Goal: Task Accomplishment & Management: Complete application form

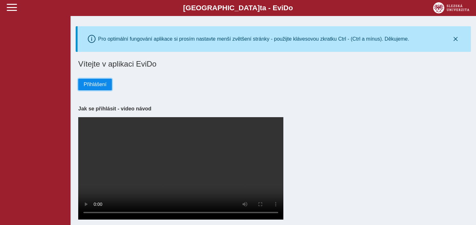
click at [88, 87] on span "Přihlášení" at bounding box center [95, 85] width 23 height 6
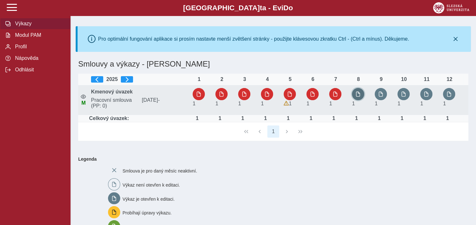
click at [357, 93] on span "button" at bounding box center [357, 94] width 5 height 5
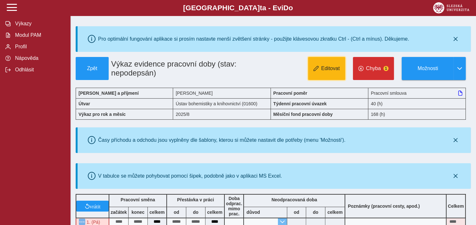
click at [330, 69] on span "Editovat" at bounding box center [330, 69] width 19 height 6
type input "**********"
type input "****"
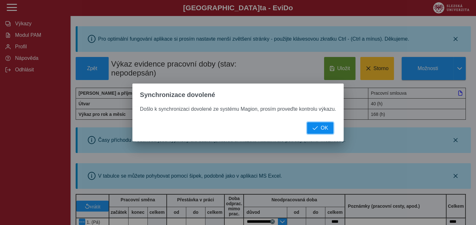
click at [323, 131] on span "OK" at bounding box center [323, 128] width 7 height 6
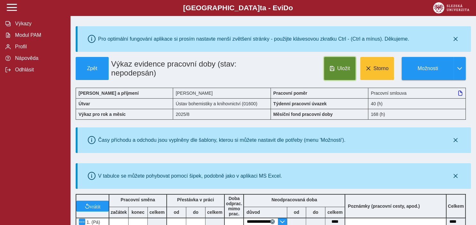
click at [337, 67] on span "Uložit" at bounding box center [343, 69] width 13 height 6
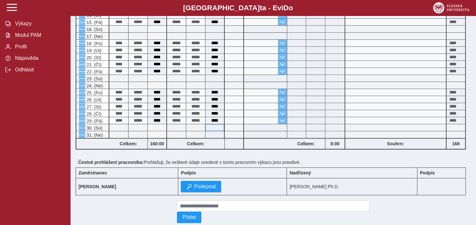
scroll to position [314, 0]
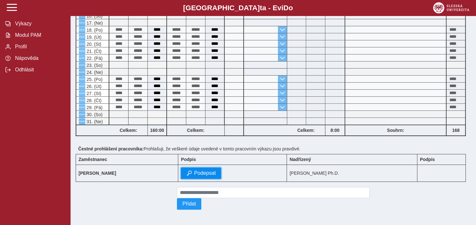
click at [197, 171] on span "Podepsat" at bounding box center [205, 173] width 22 height 6
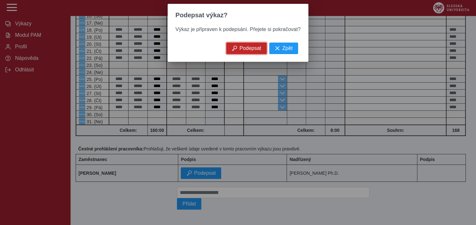
click at [246, 50] on span "Podepsat" at bounding box center [250, 48] width 22 height 6
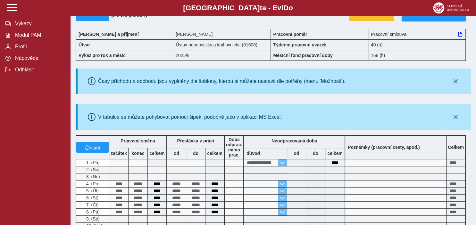
scroll to position [101, 0]
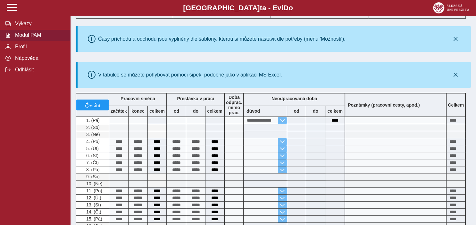
click at [35, 38] on span "Modul PAM" at bounding box center [39, 35] width 52 height 6
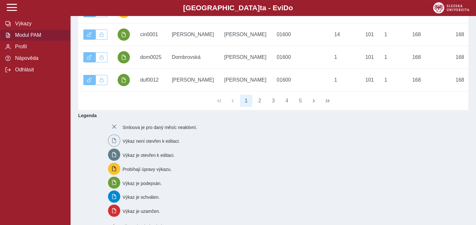
scroll to position [203, 0]
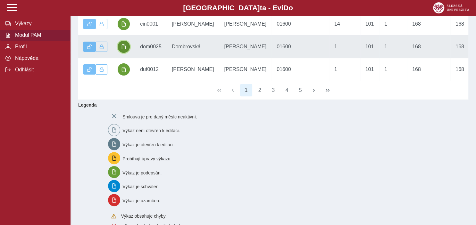
click at [126, 46] on button "button" at bounding box center [124, 47] width 12 height 12
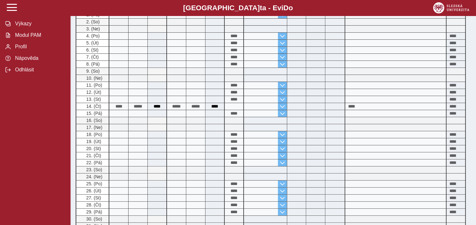
scroll to position [237, 0]
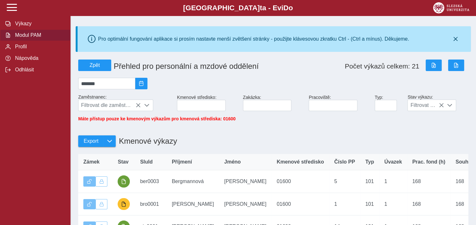
scroll to position [101, 0]
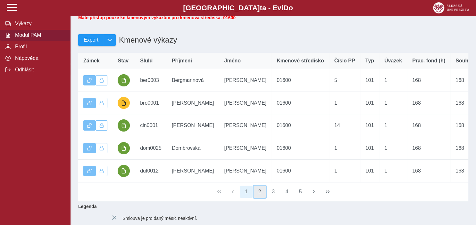
drag, startPoint x: 257, startPoint y: 196, endPoint x: 259, endPoint y: 193, distance: 3.6
click at [258, 197] on button "2" at bounding box center [259, 192] width 12 height 12
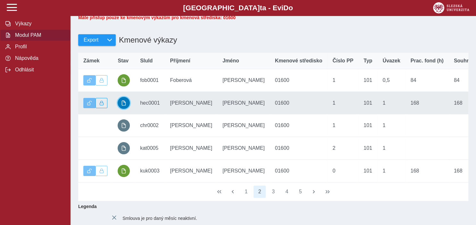
click at [123, 106] on span "button" at bounding box center [123, 103] width 5 height 5
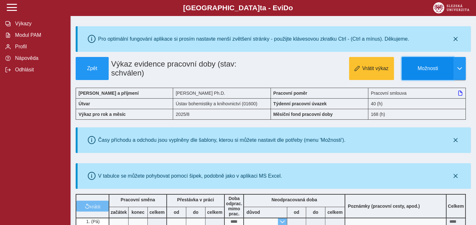
click at [436, 71] on span "Možnosti" at bounding box center [427, 69] width 41 height 6
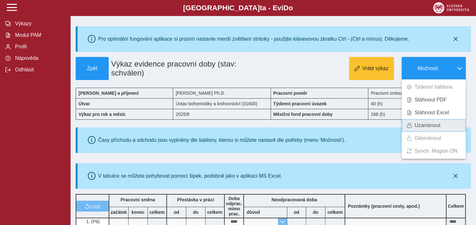
click at [430, 126] on span "Uzamknout" at bounding box center [427, 125] width 26 height 5
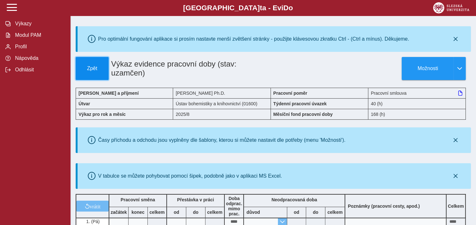
click at [87, 66] on span "Zpět" at bounding box center [91, 69] width 27 height 6
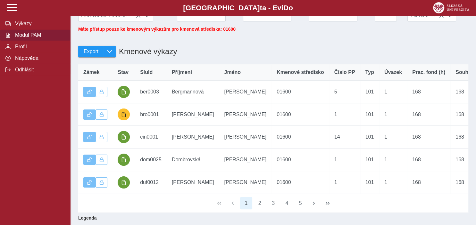
scroll to position [101, 0]
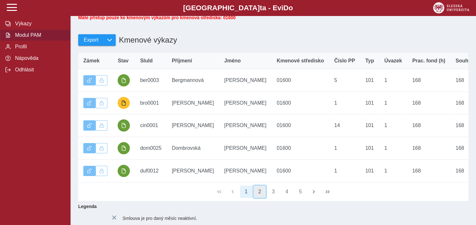
click at [260, 197] on button "2" at bounding box center [259, 192] width 12 height 12
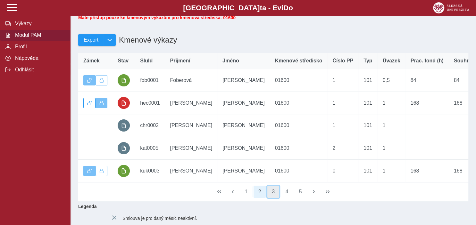
click at [273, 196] on button "3" at bounding box center [273, 192] width 12 height 12
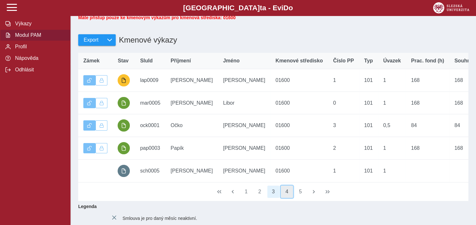
click at [284, 196] on button "4" at bounding box center [287, 192] width 12 height 12
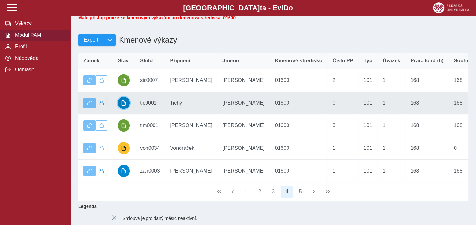
click at [123, 106] on span "button" at bounding box center [123, 103] width 5 height 5
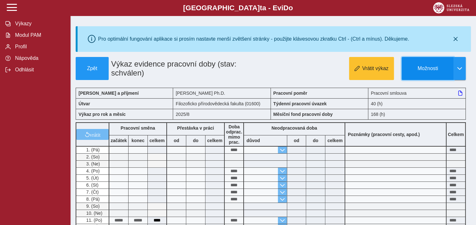
click at [427, 70] on span "Možnosti" at bounding box center [427, 69] width 41 height 6
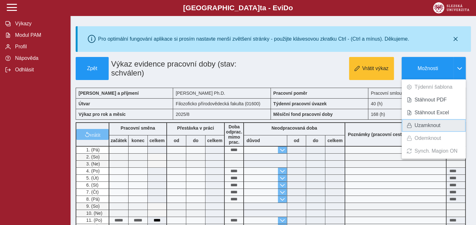
click at [436, 126] on span "Uzamknout" at bounding box center [427, 125] width 26 height 5
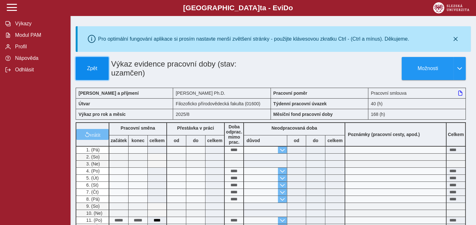
click at [89, 72] on button "Zpět" at bounding box center [92, 68] width 33 height 23
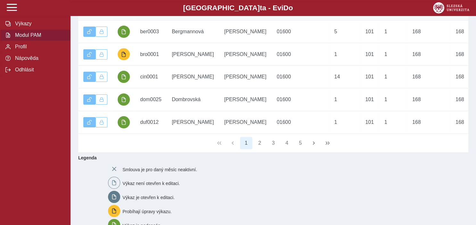
scroll to position [169, 0]
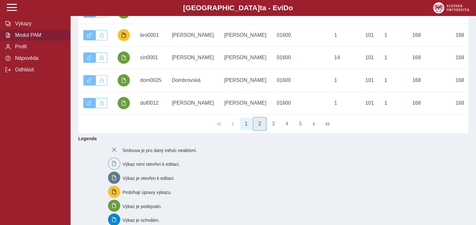
click at [257, 129] on button "2" at bounding box center [259, 124] width 12 height 12
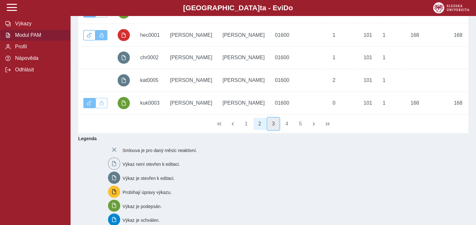
click at [275, 129] on button "3" at bounding box center [273, 124] width 12 height 12
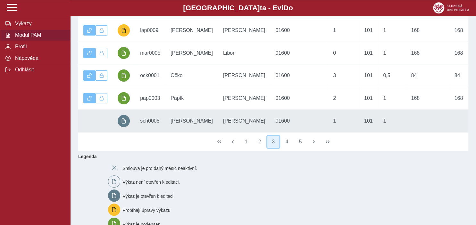
scroll to position [135, 0]
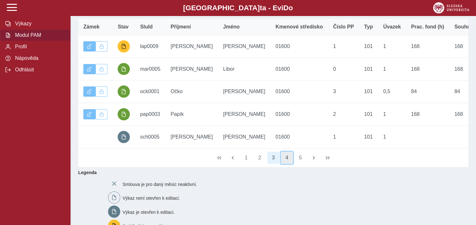
click at [289, 163] on button "4" at bounding box center [287, 158] width 12 height 12
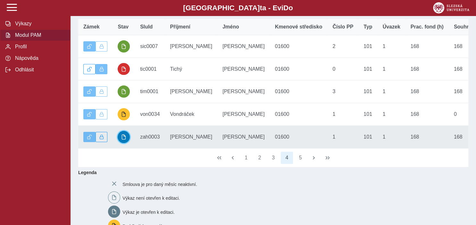
click at [122, 139] on span "button" at bounding box center [123, 137] width 5 height 5
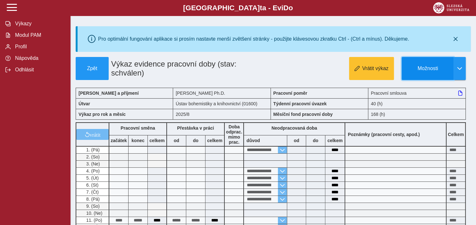
click at [433, 69] on span "Možnosti" at bounding box center [427, 69] width 41 height 6
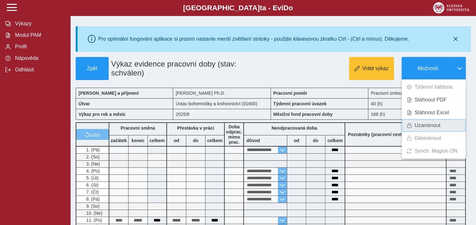
click at [431, 126] on span "Uzamknout" at bounding box center [427, 125] width 26 height 5
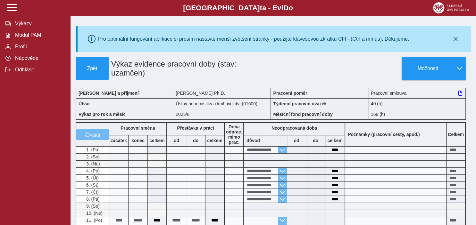
click at [448, 110] on div "168 (h)" at bounding box center [416, 114] width 97 height 11
click at [435, 38] on div "Pro optimální fungování aplikace si prosím nastavte menší zvětšení stránky - po…" at bounding box center [274, 39] width 388 height 20
click at [99, 70] on span "Zpět" at bounding box center [91, 69] width 27 height 6
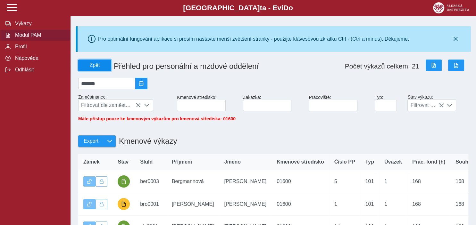
click at [94, 63] on span "Zpět" at bounding box center [94, 65] width 27 height 6
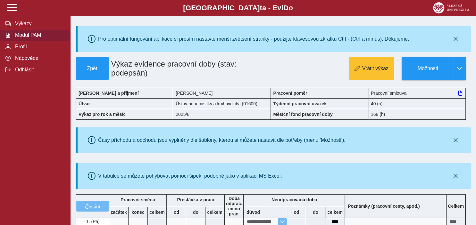
click at [21, 38] on span "Modul PAM" at bounding box center [39, 35] width 52 height 6
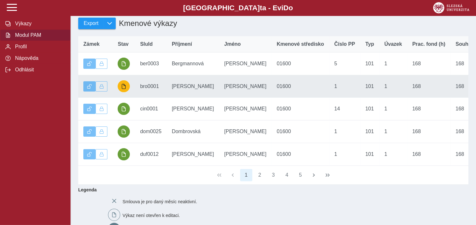
scroll to position [135, 0]
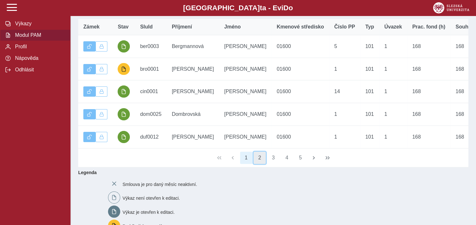
click at [259, 161] on button "2" at bounding box center [259, 158] width 12 height 12
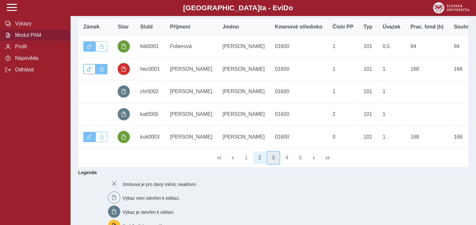
click at [271, 161] on button "3" at bounding box center [273, 158] width 12 height 12
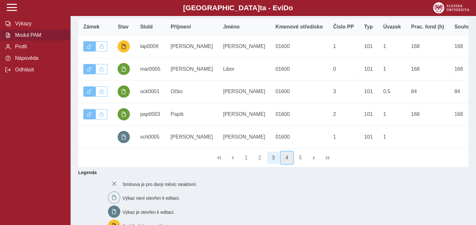
click at [286, 161] on button "4" at bounding box center [287, 158] width 12 height 12
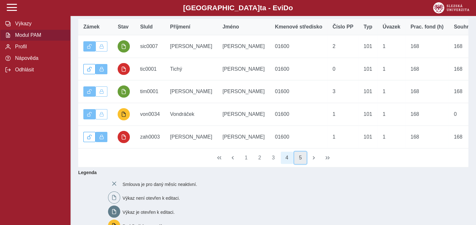
click at [299, 161] on button "5" at bounding box center [300, 158] width 12 height 12
